Goal: Check status

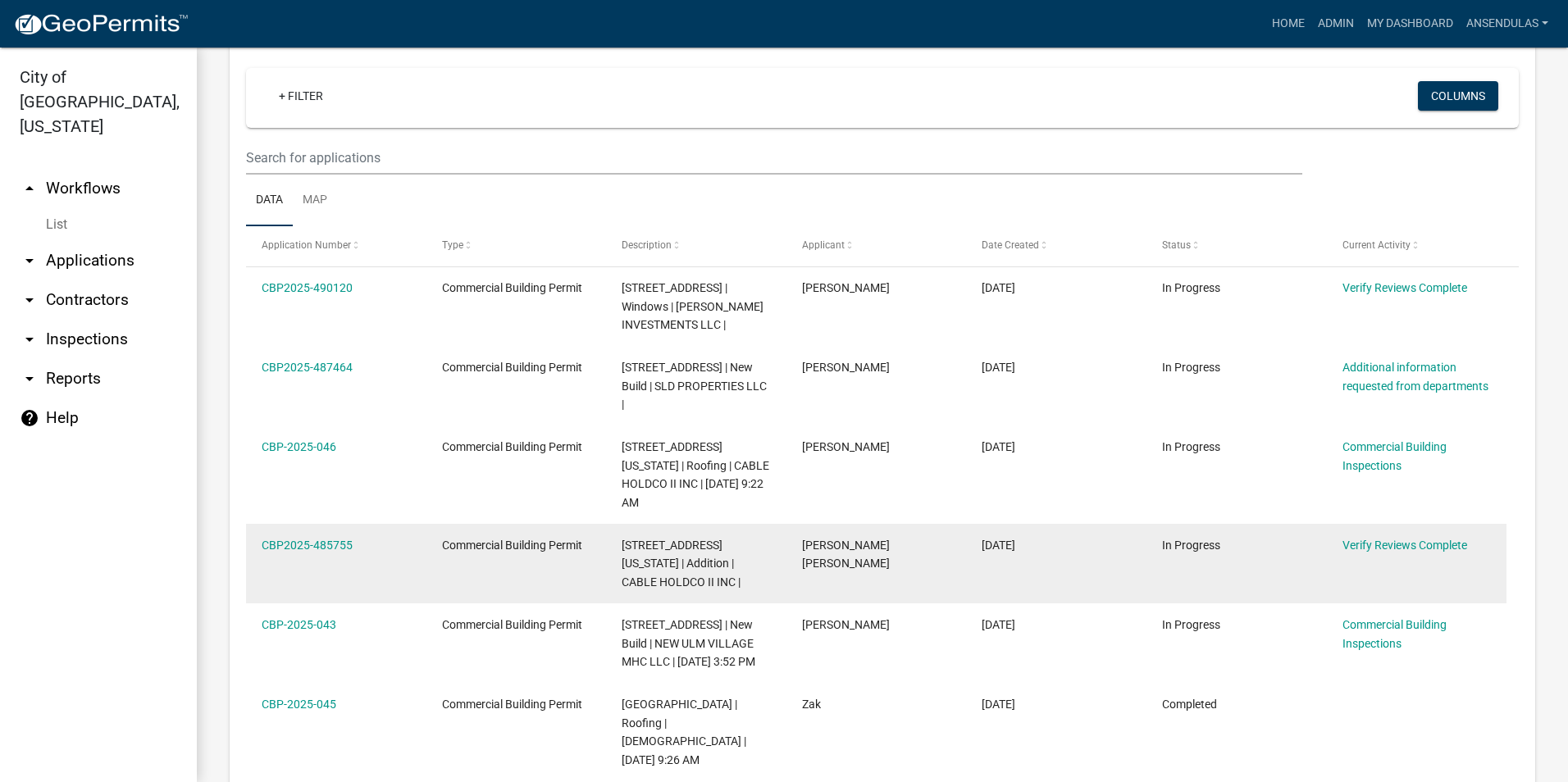
scroll to position [656, 0]
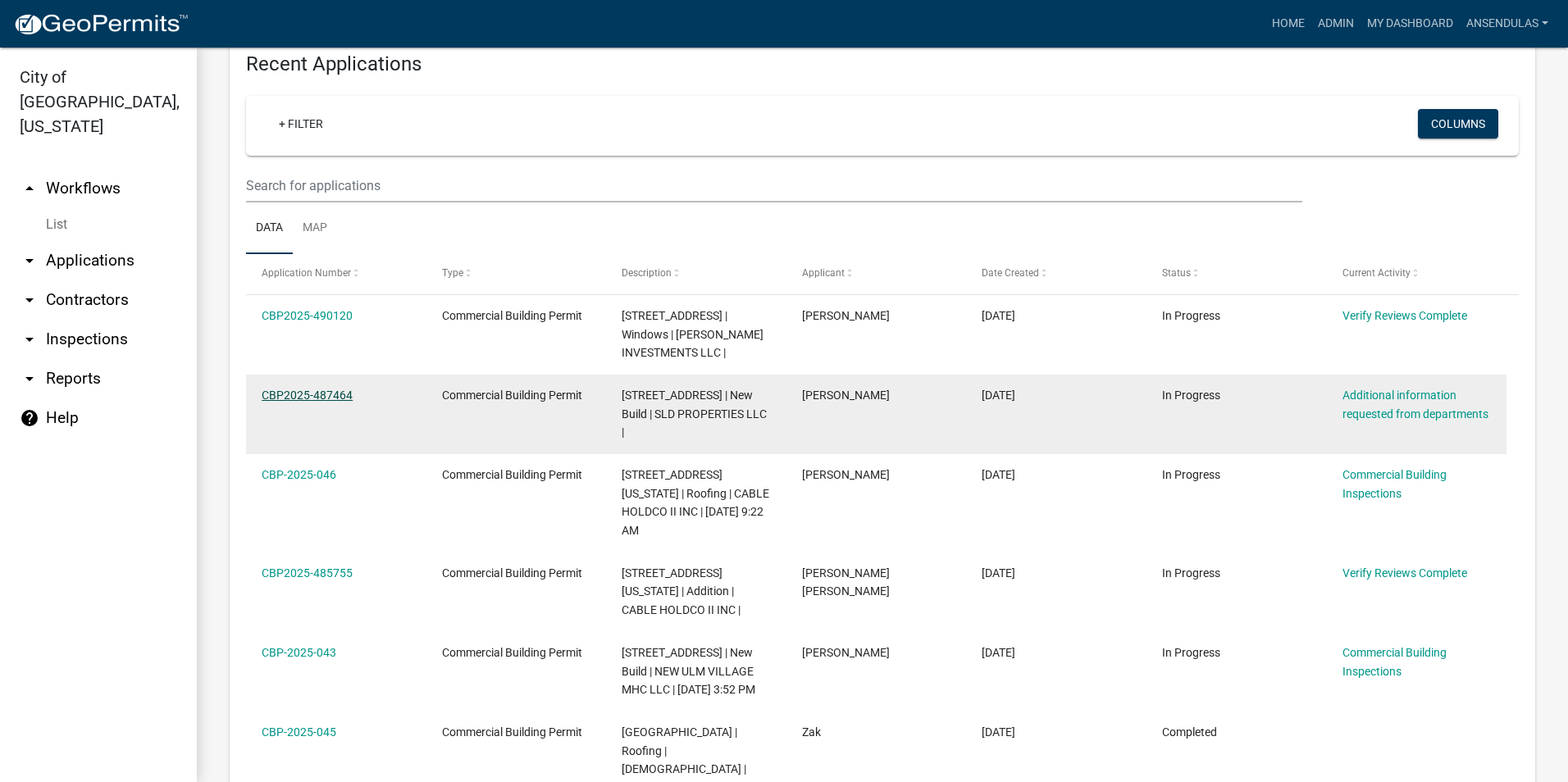
click at [310, 394] on link "CBP2025-487464" at bounding box center [307, 395] width 91 height 13
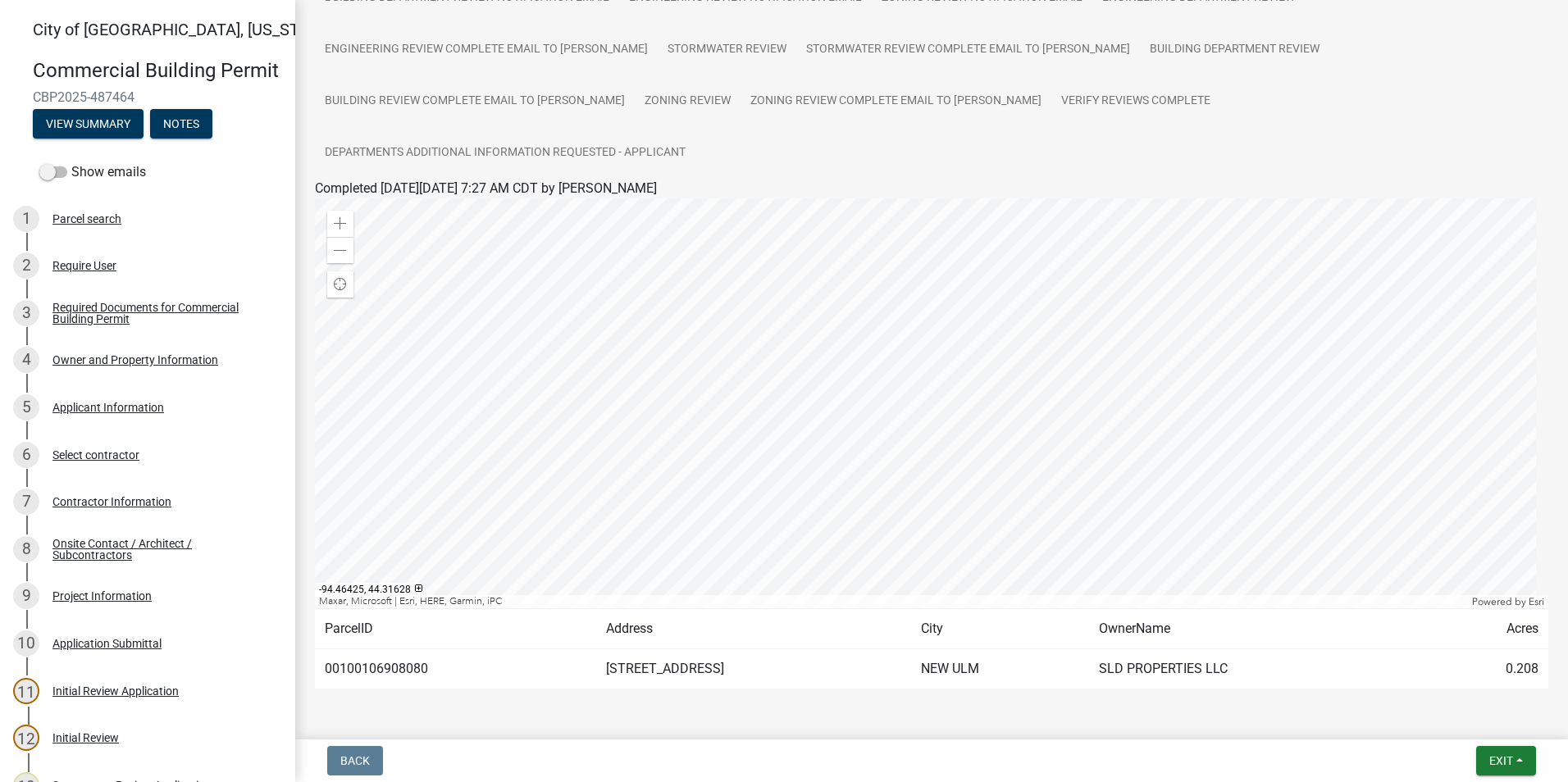
scroll to position [256, 0]
drag, startPoint x: 426, startPoint y: 614, endPoint x: 325, endPoint y: 618, distance: 101.1
click at [325, 649] on td "00100106908080" at bounding box center [456, 669] width 281 height 40
drag, startPoint x: 325, startPoint y: 618, endPoint x: 357, endPoint y: 616, distance: 32.1
copy td "00100106908080"
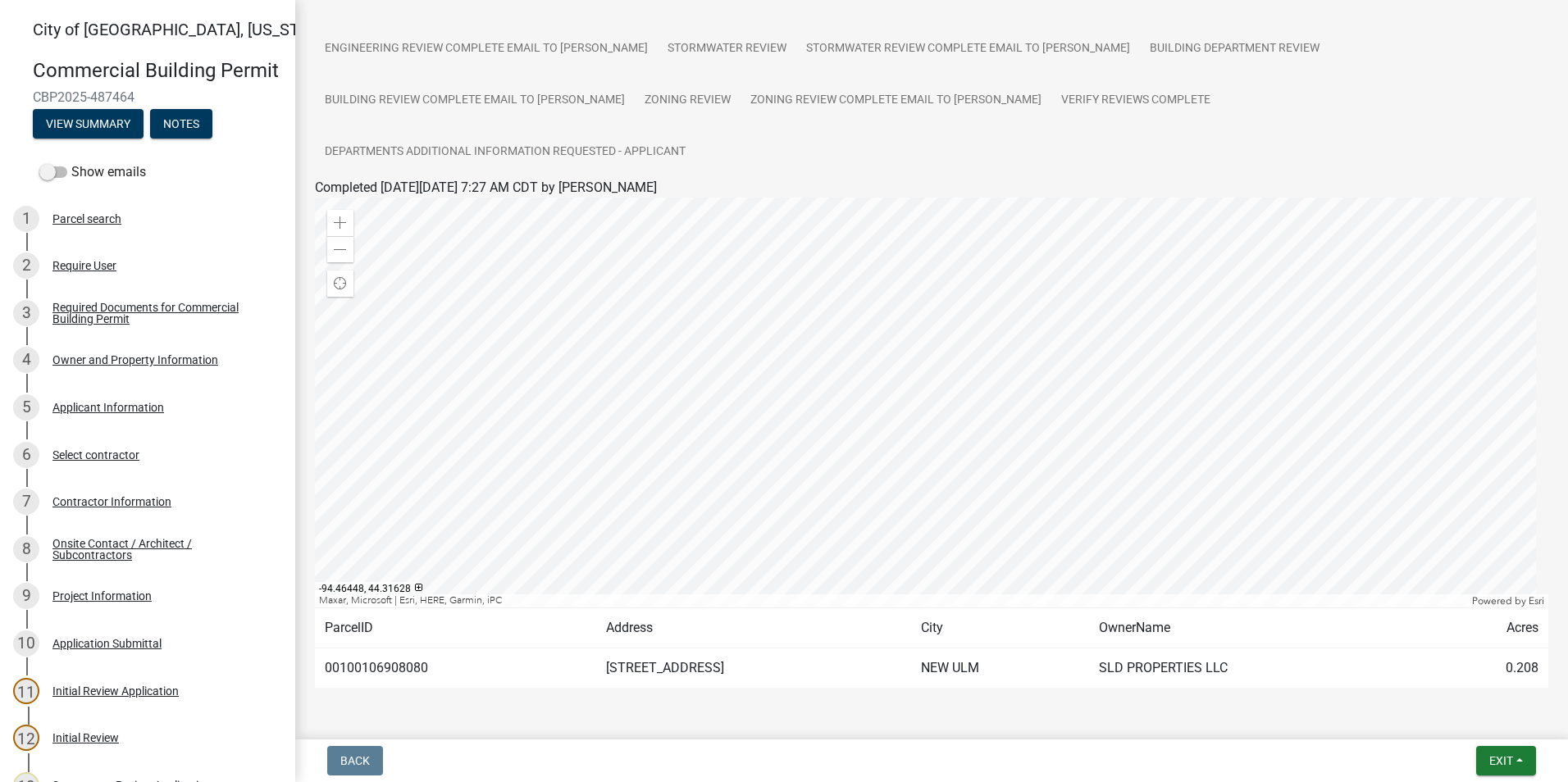
click at [736, 674] on div "Submitted Thank you for submitting your information. You may view the submitted…" at bounding box center [931, 249] width 1257 height 972
click at [112, 507] on div "Contractor Information" at bounding box center [111, 502] width 119 height 11
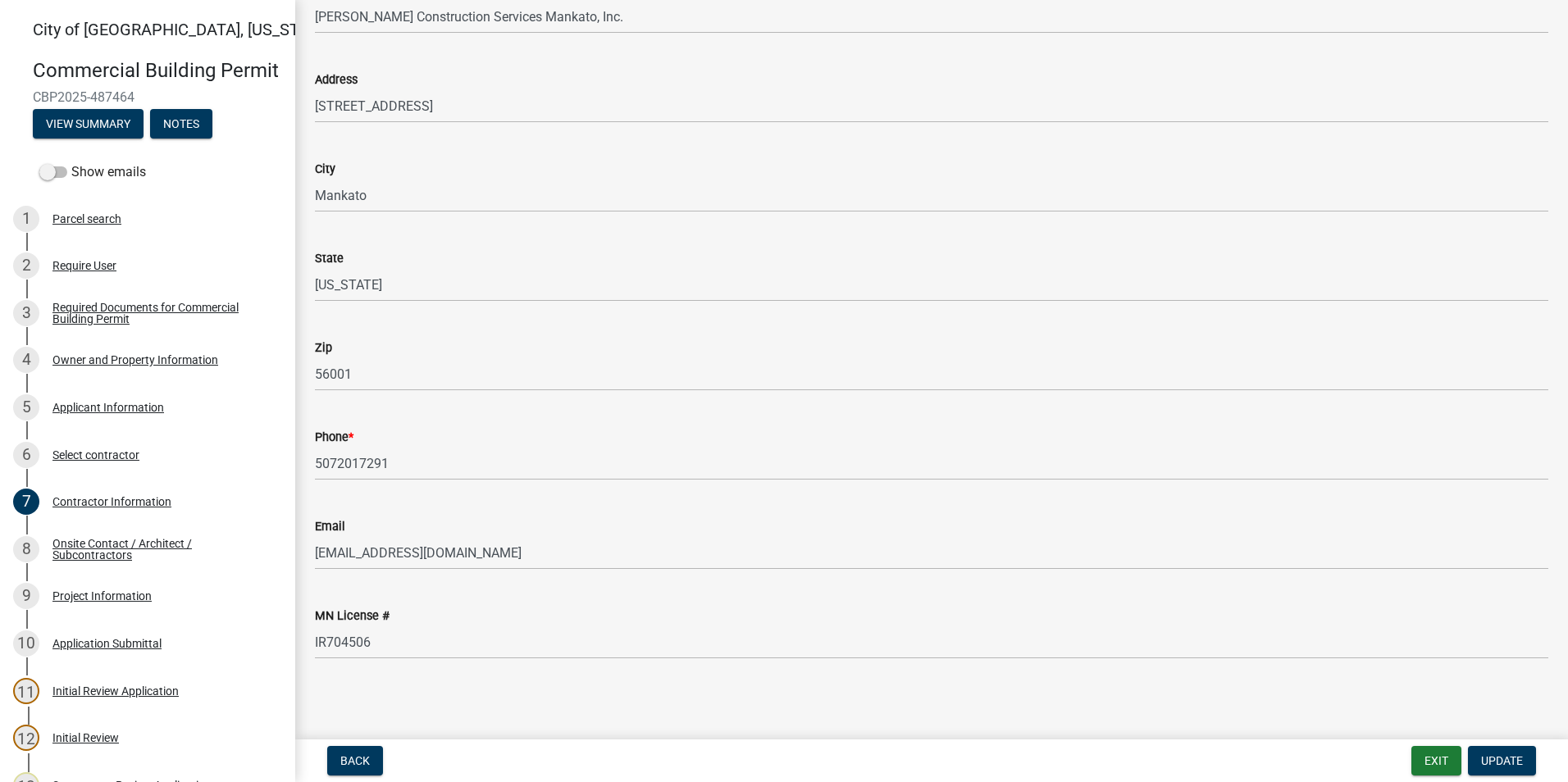
scroll to position [171, 0]
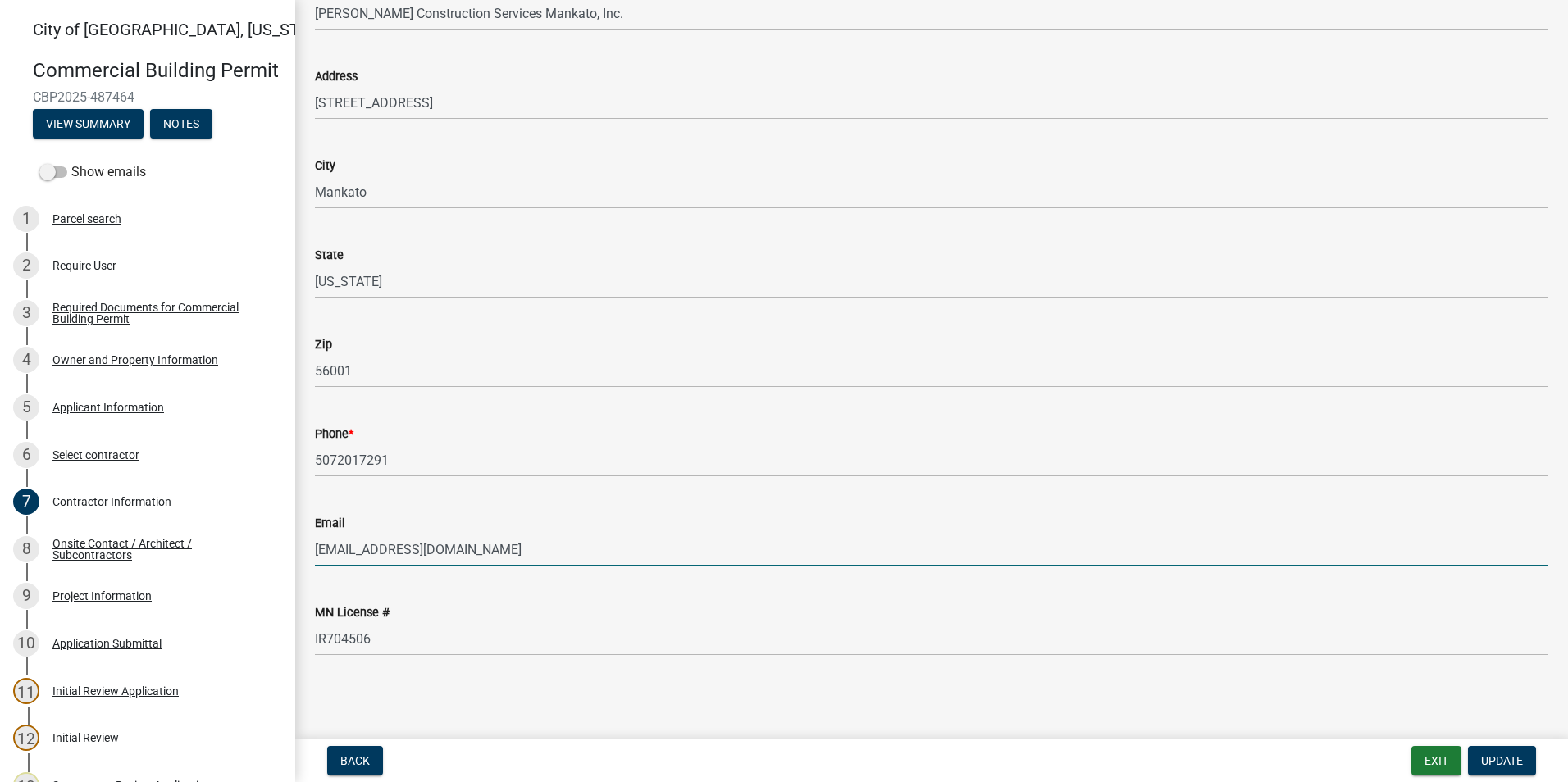
drag, startPoint x: 528, startPoint y: 553, endPoint x: 315, endPoint y: 551, distance: 213.0
click at [315, 551] on input "[EMAIL_ADDRESS][DOMAIN_NAME]" at bounding box center [932, 550] width 1233 height 34
click at [562, 616] on div "MN License #" at bounding box center [932, 612] width 1233 height 19
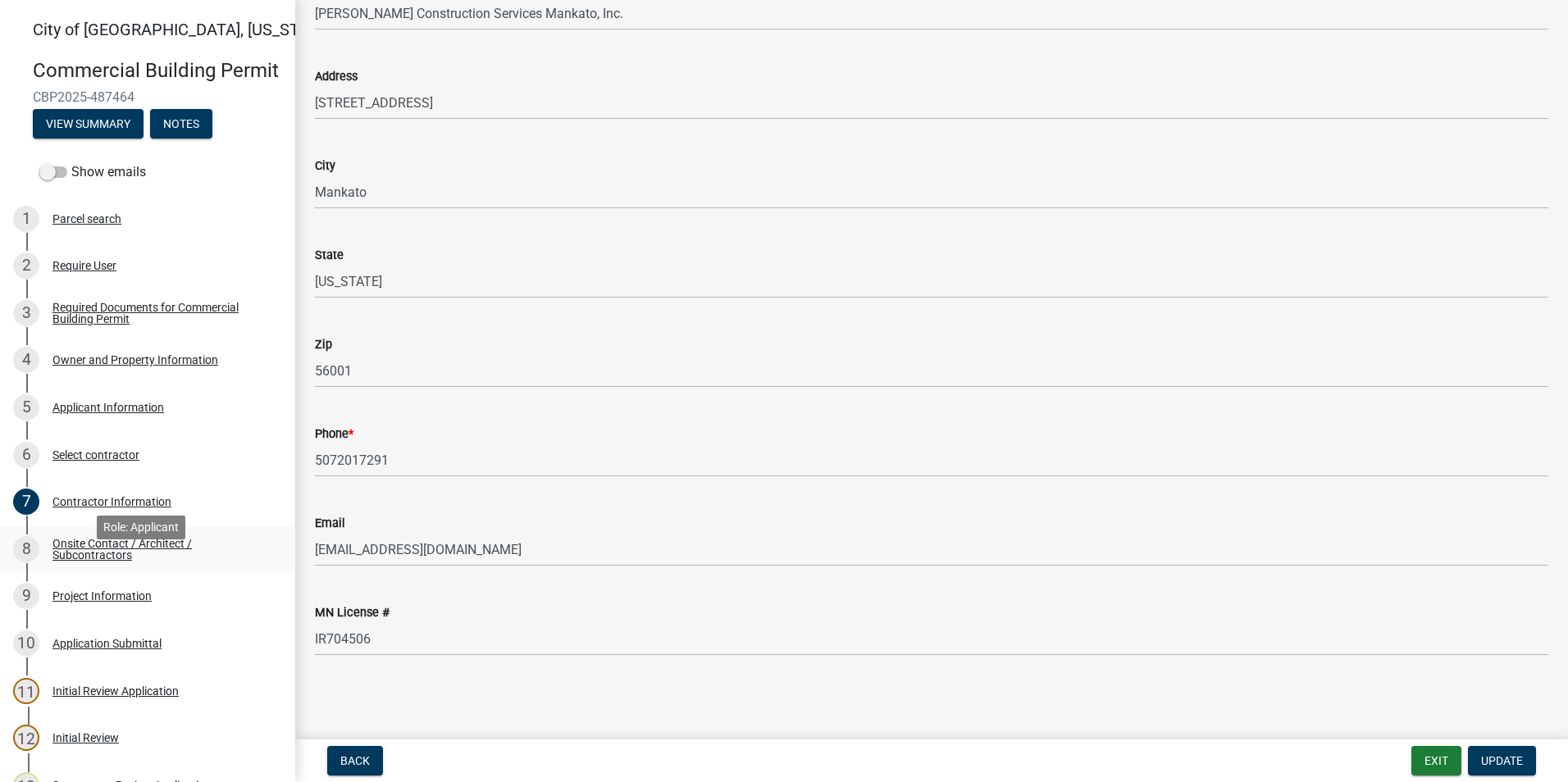
click at [141, 561] on div "Onsite Contact / Architect / Subcontractors" at bounding box center [160, 549] width 216 height 23
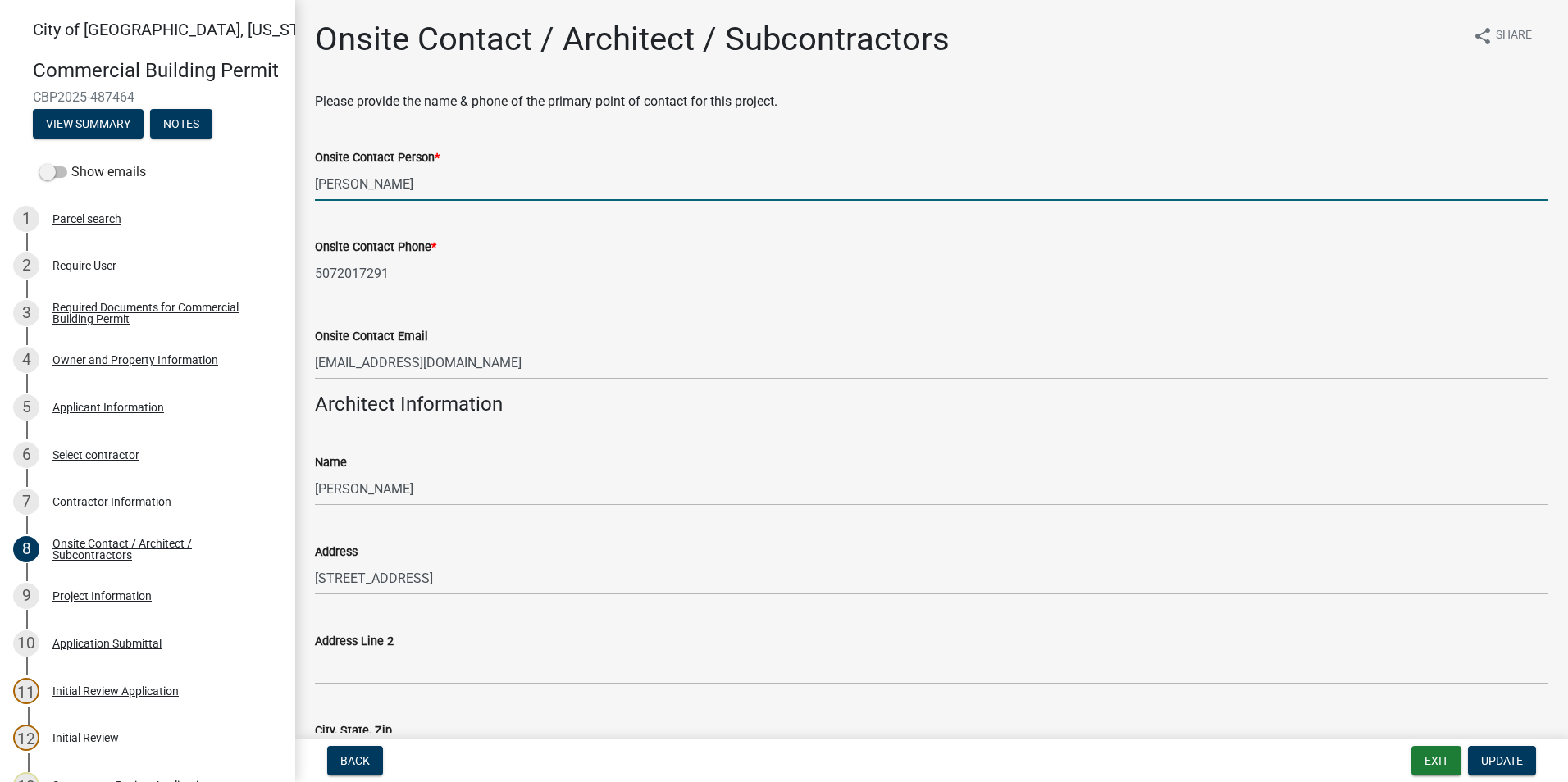
drag, startPoint x: 407, startPoint y: 186, endPoint x: 316, endPoint y: 185, distance: 91.0
click at [316, 185] on input "[PERSON_NAME]" at bounding box center [932, 184] width 1233 height 34
click at [494, 516] on wm-data-entity-input "Name [PERSON_NAME]" at bounding box center [932, 473] width 1233 height 89
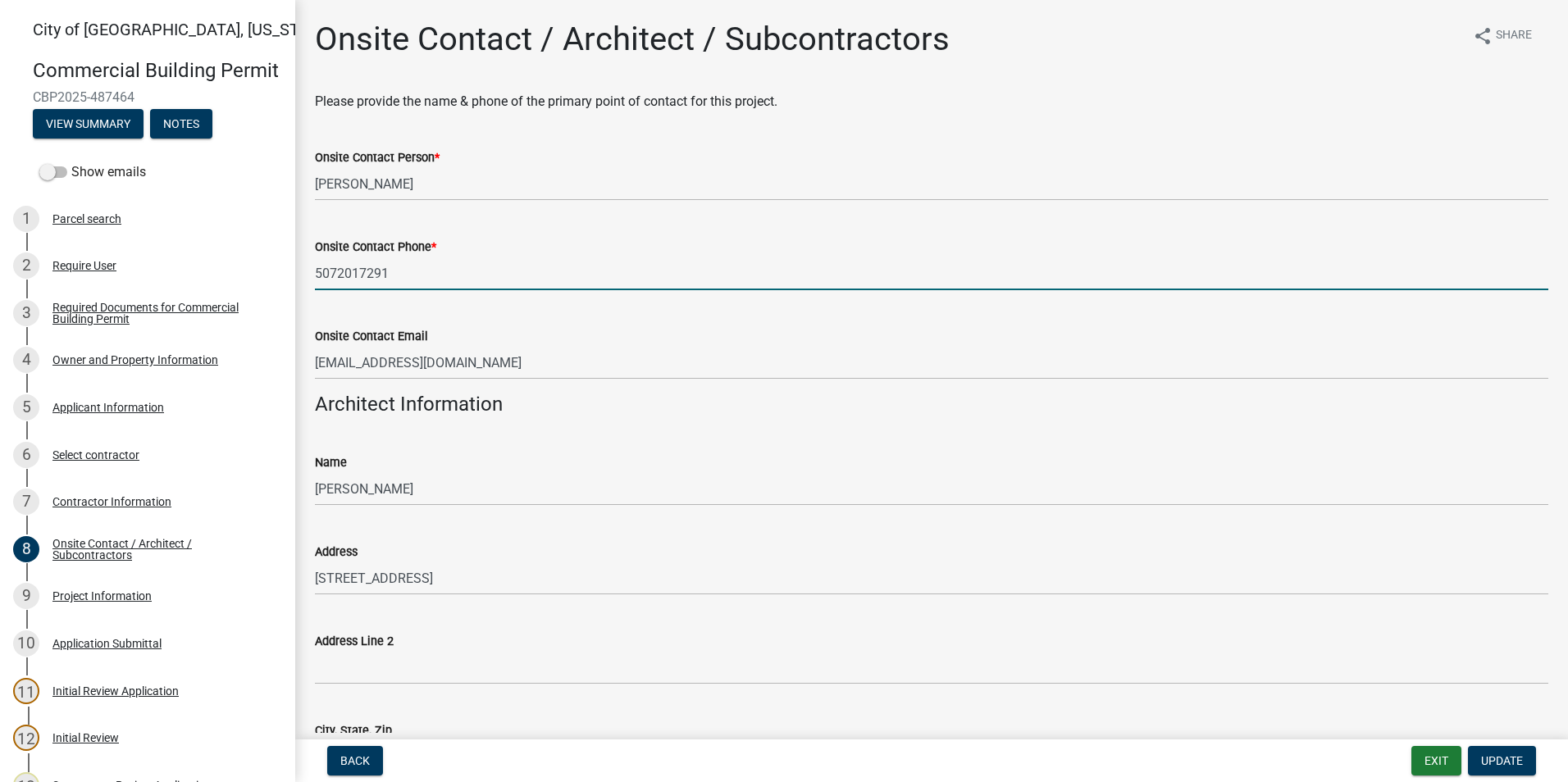
drag, startPoint x: 389, startPoint y: 276, endPoint x: 315, endPoint y: 275, distance: 74.0
click at [315, 275] on input "5072017291" at bounding box center [932, 273] width 1233 height 34
click at [551, 400] on h4 "Architect Information" at bounding box center [932, 404] width 1233 height 24
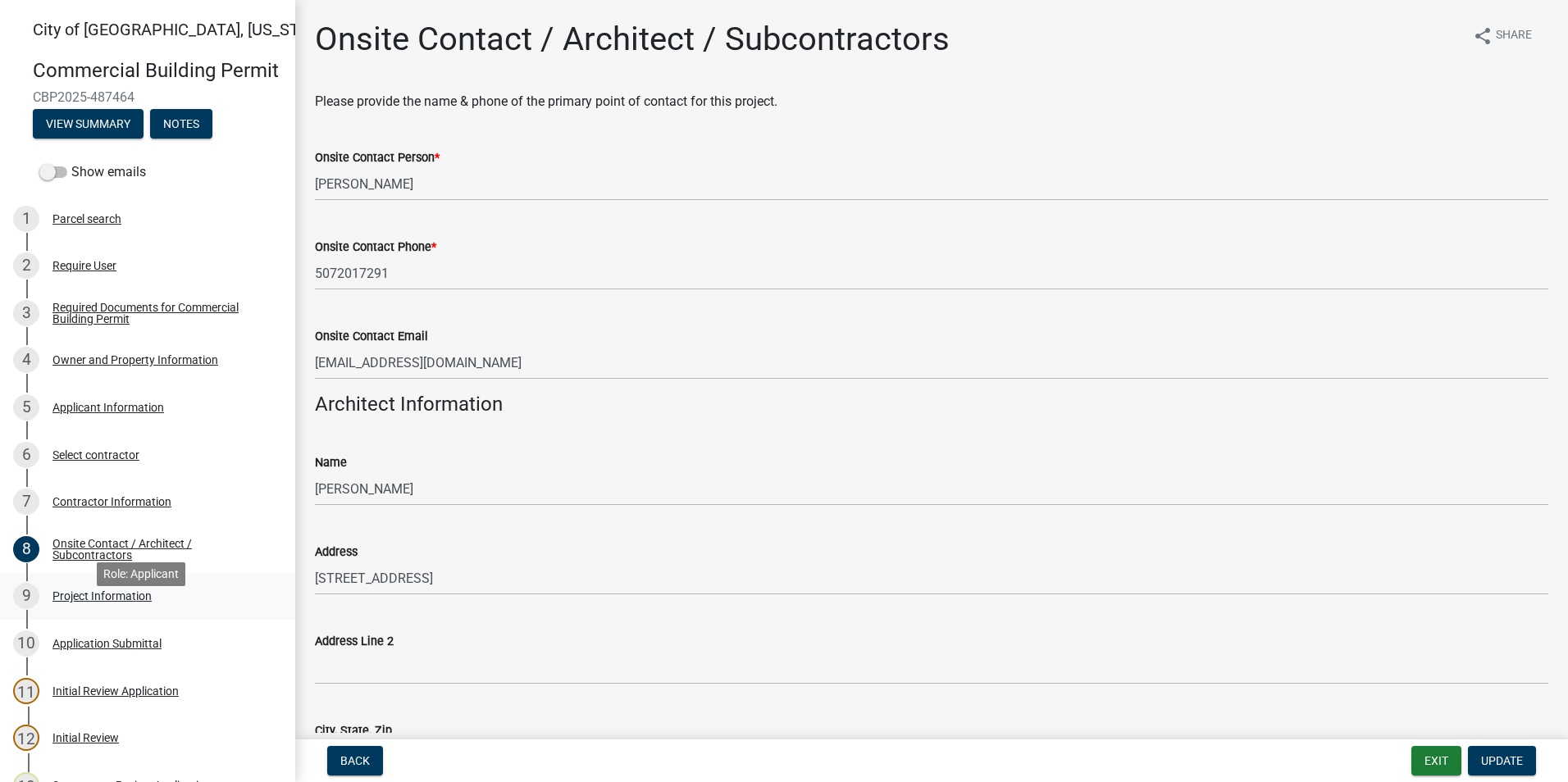
click at [97, 609] on div "9 Project Information" at bounding box center [141, 595] width 256 height 27
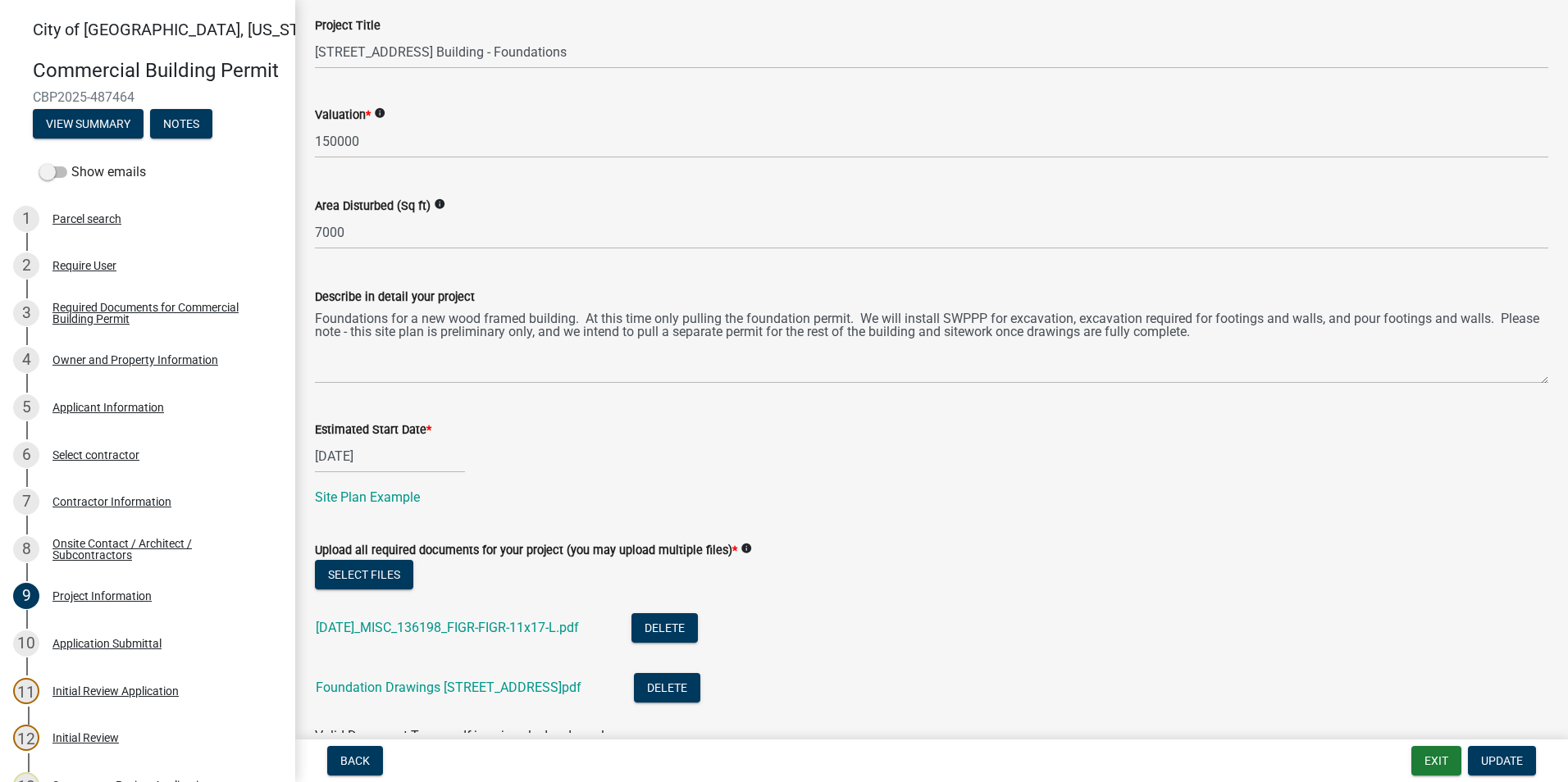
scroll to position [573, 0]
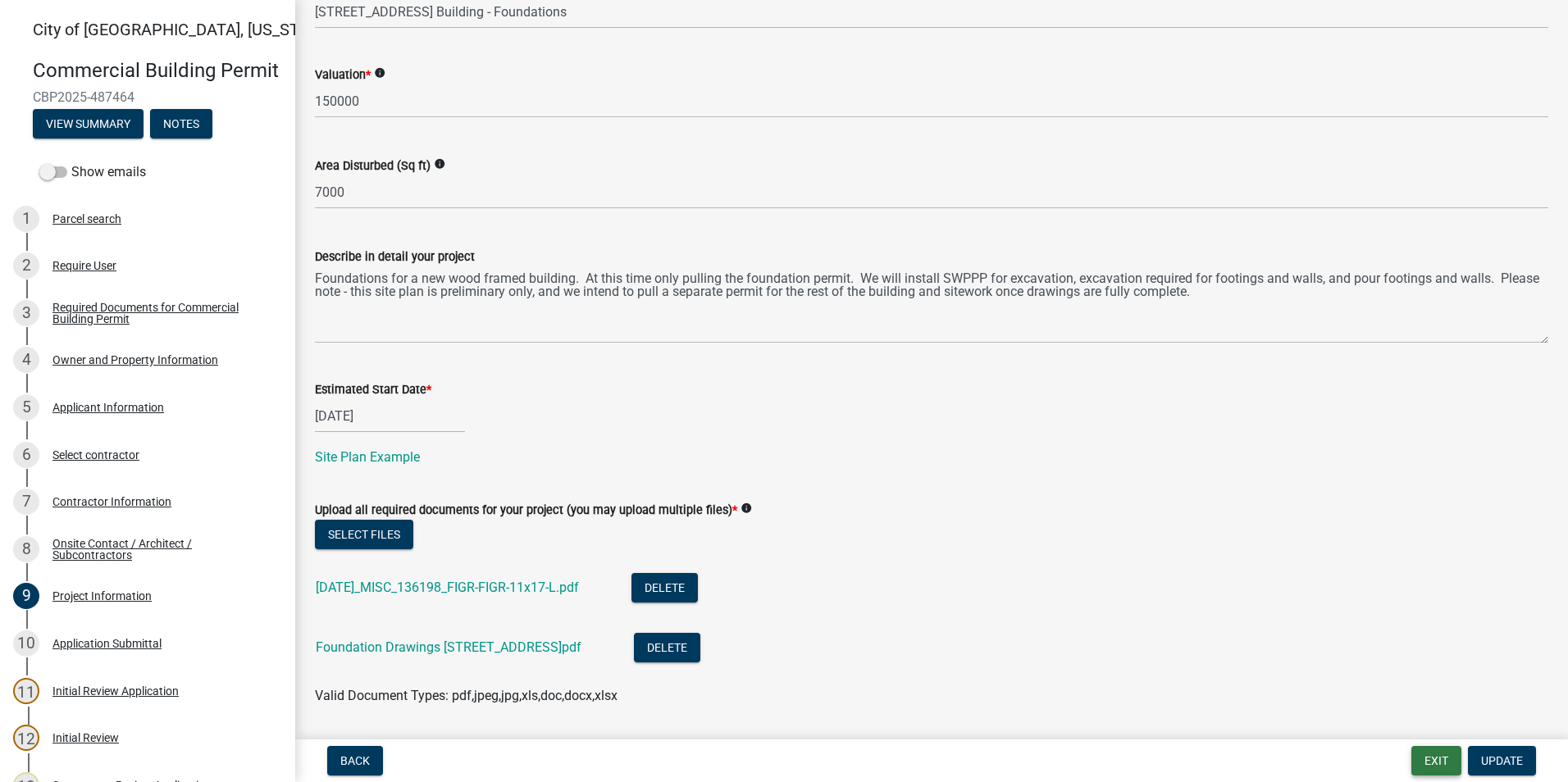
click at [1411, 751] on button "Exit" at bounding box center [1436, 761] width 50 height 29
